Goal: Information Seeking & Learning: Learn about a topic

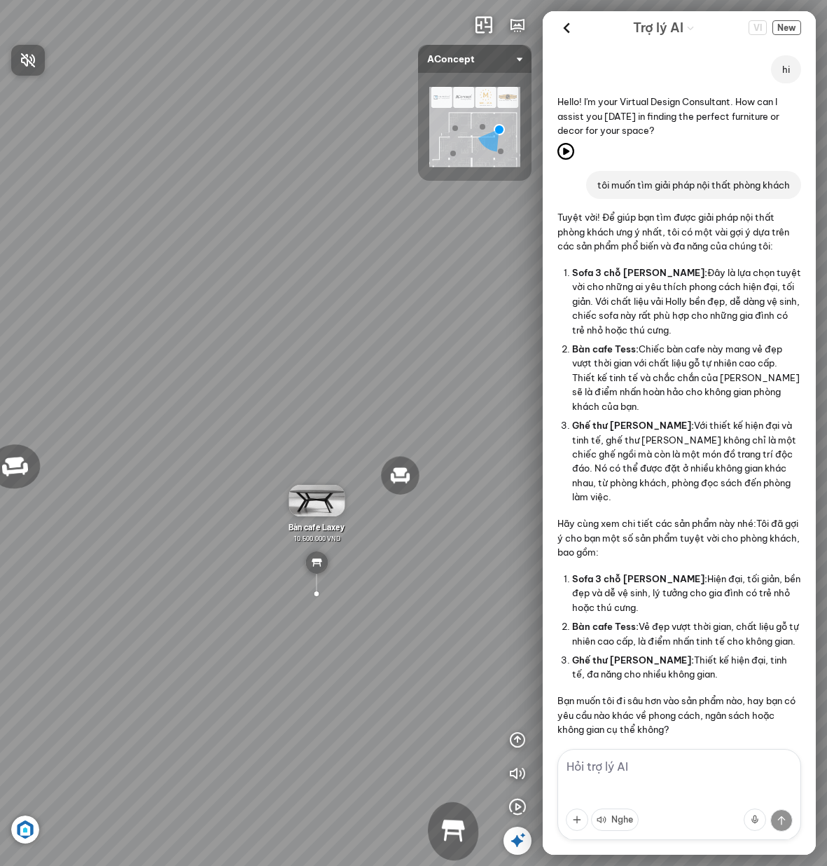
scroll to position [1620, 0]
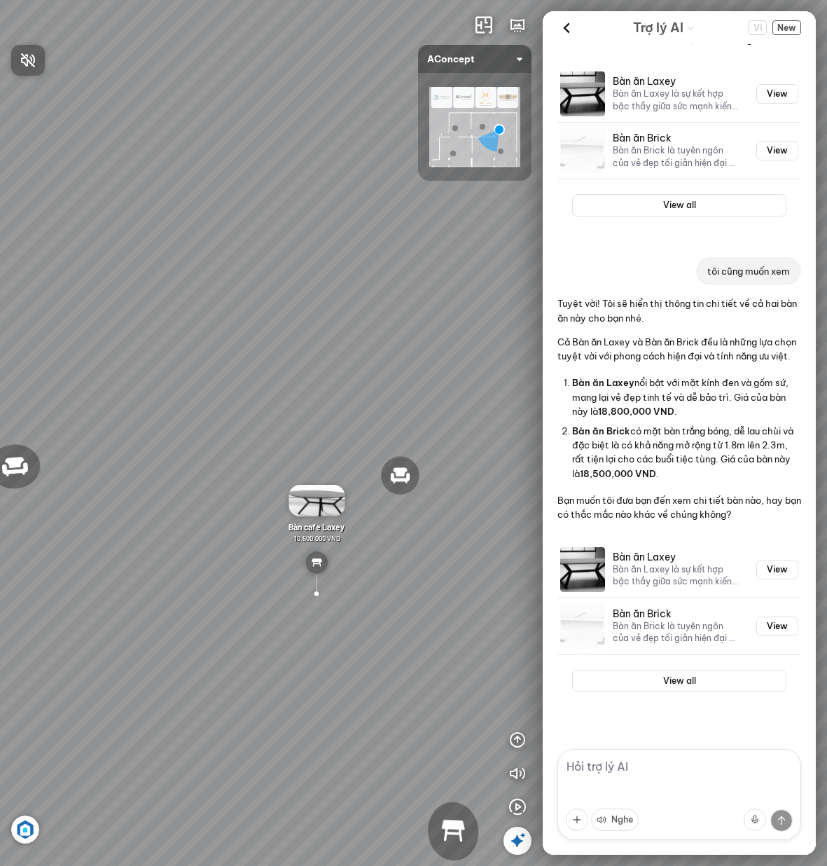
click at [712, 766] on div at bounding box center [413, 433] width 827 height 866
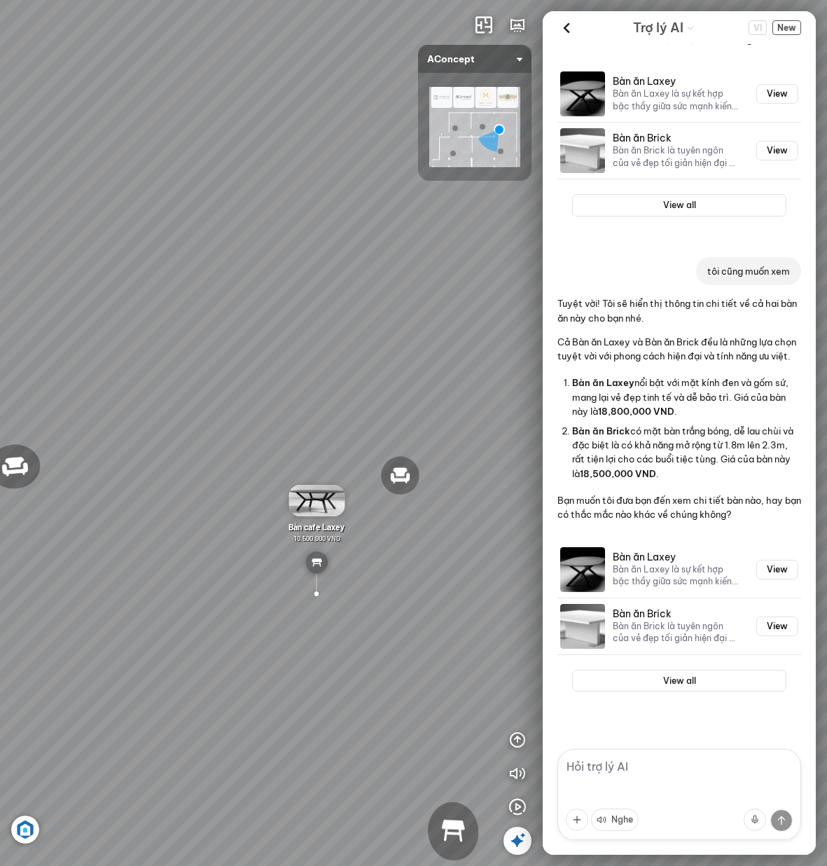
click at [695, 759] on textarea at bounding box center [680, 794] width 244 height 91
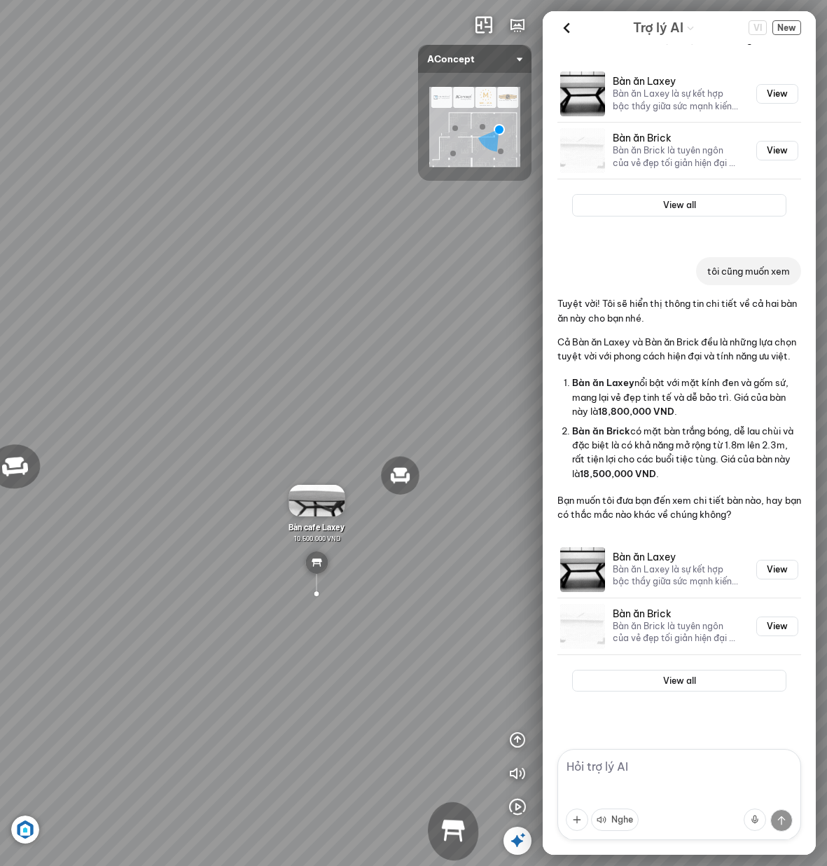
click at [712, 757] on textarea at bounding box center [680, 794] width 244 height 91
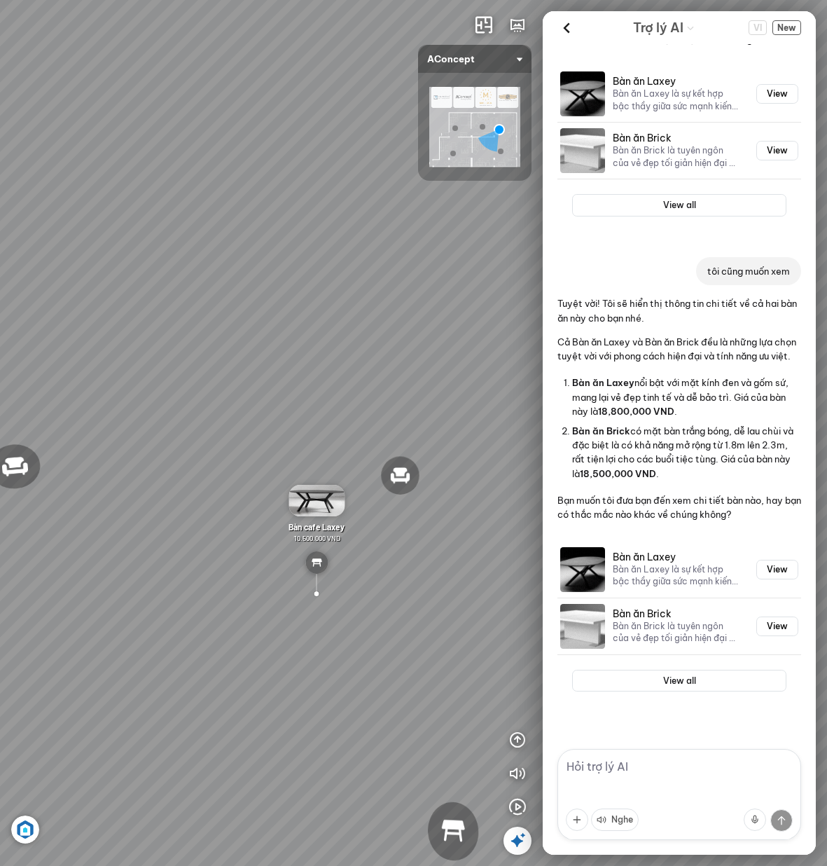
click at [718, 773] on textarea at bounding box center [680, 794] width 244 height 91
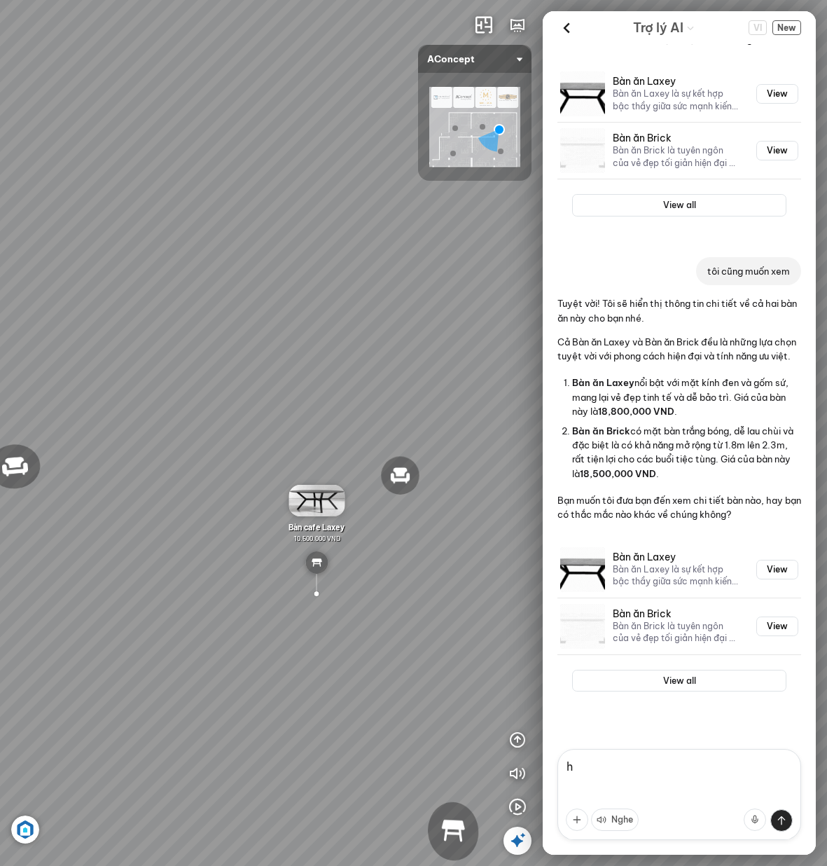
type textarea "hi"
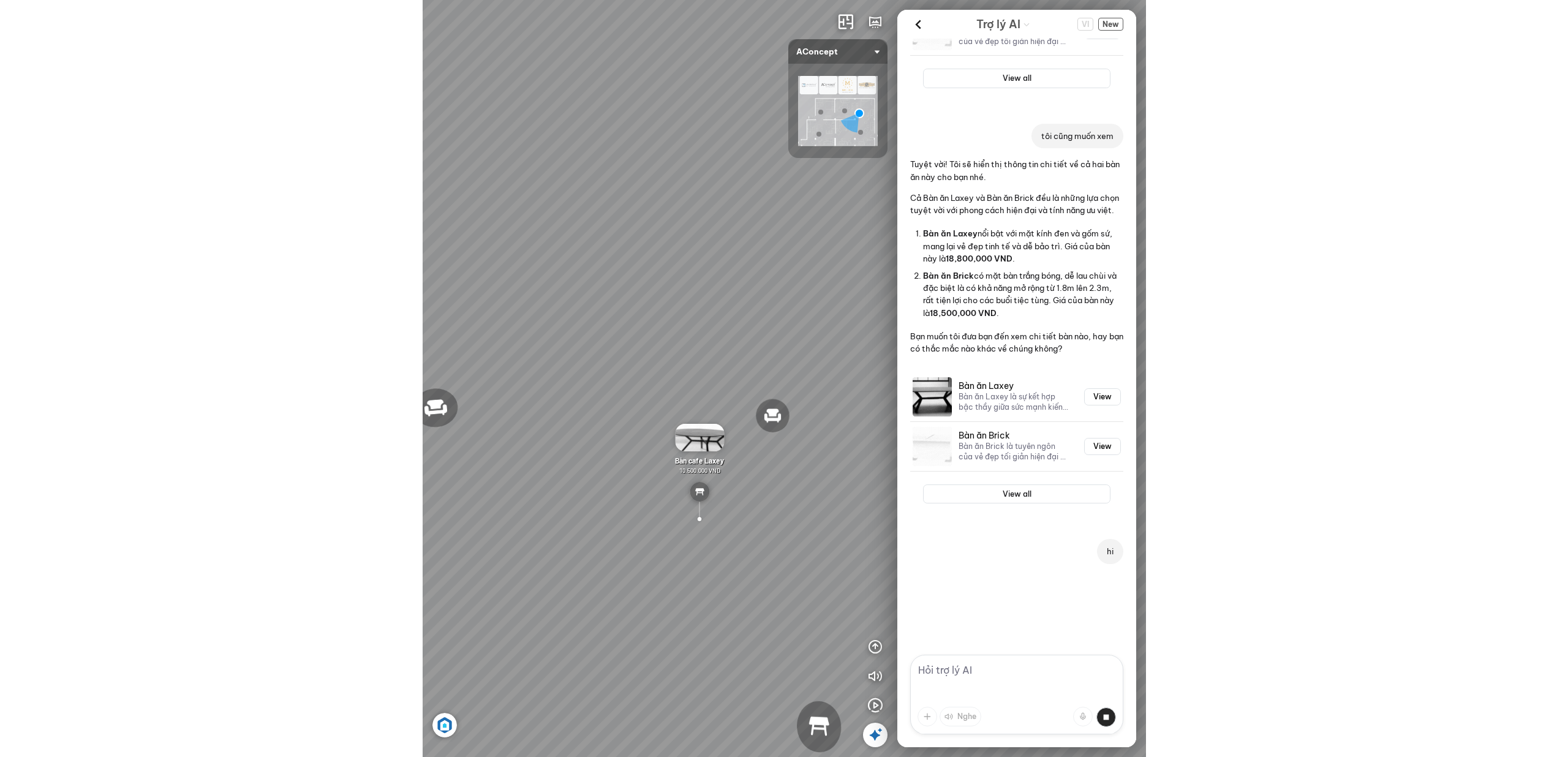
scroll to position [1517, 0]
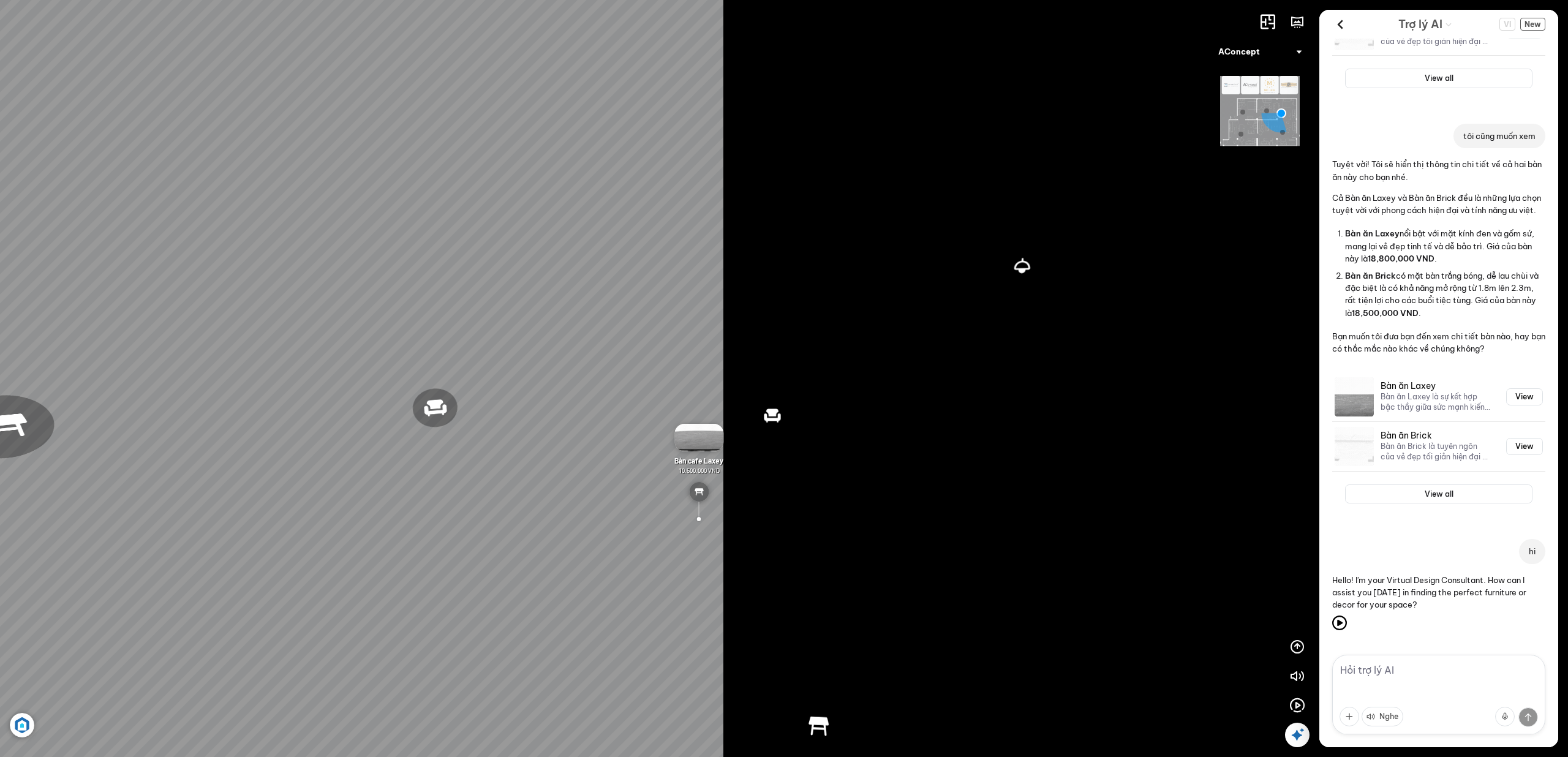
click at [723, 143] on div "Đèn [PERSON_NAME] 5.300.000 VND Giường ngủ Palima 19.000.000 VND Ghế thư giãn N…" at bounding box center [784, 378] width 1568 height 757
